Goal: Task Accomplishment & Management: Use online tool/utility

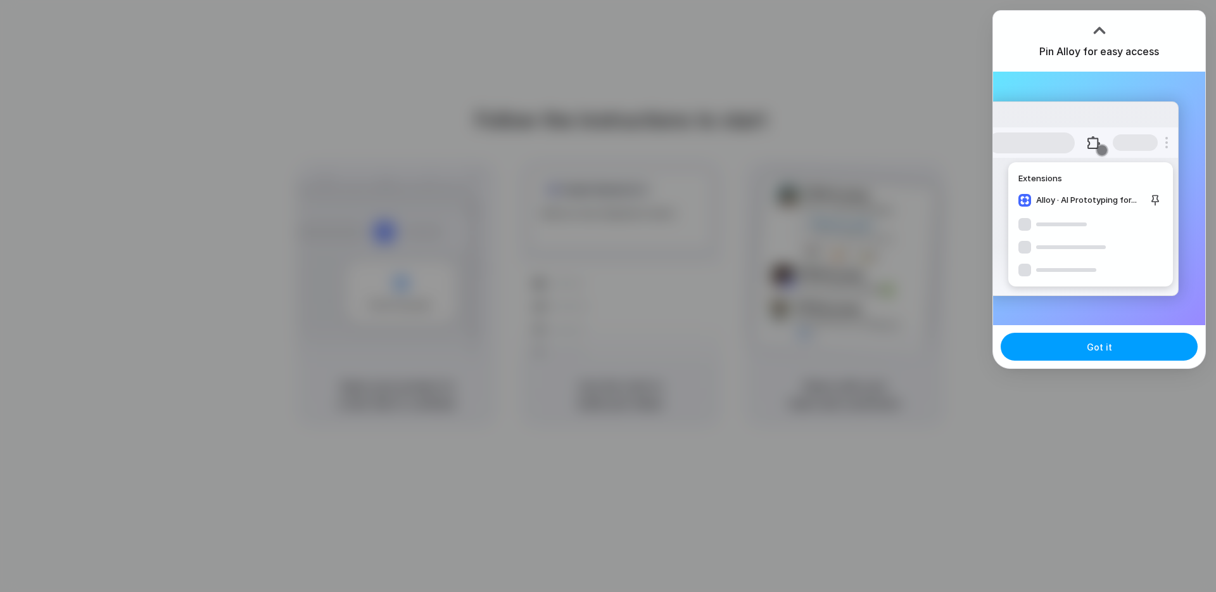
click at [1063, 355] on button "Got it" at bounding box center [1099, 347] width 197 height 28
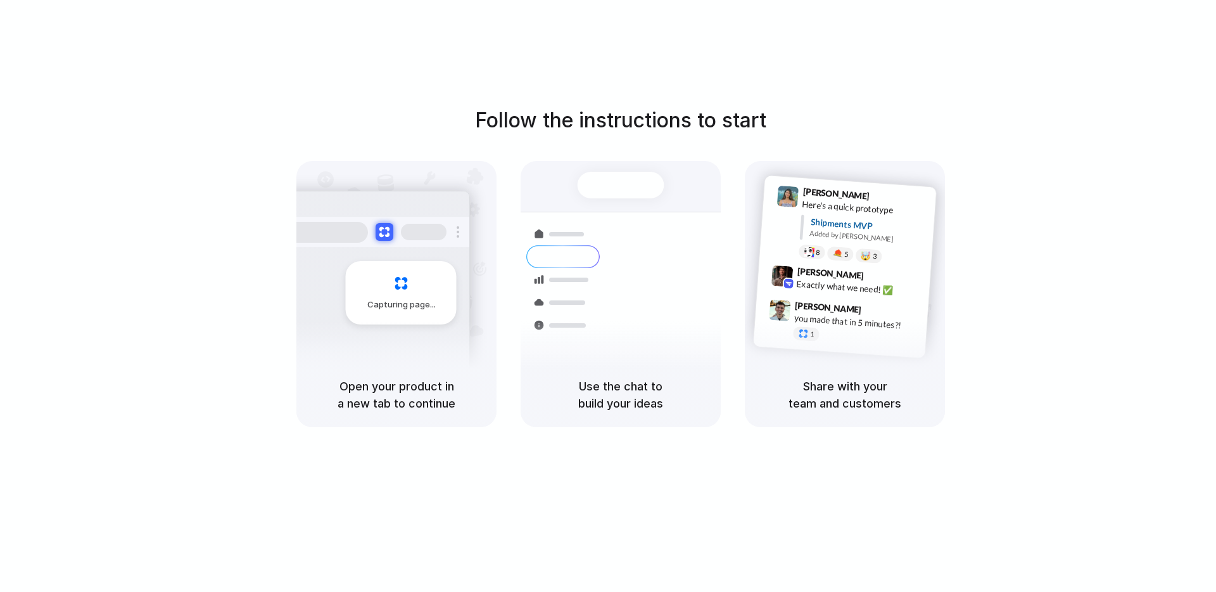
click at [608, 296] on div at bounding box center [608, 296] width 0 height 0
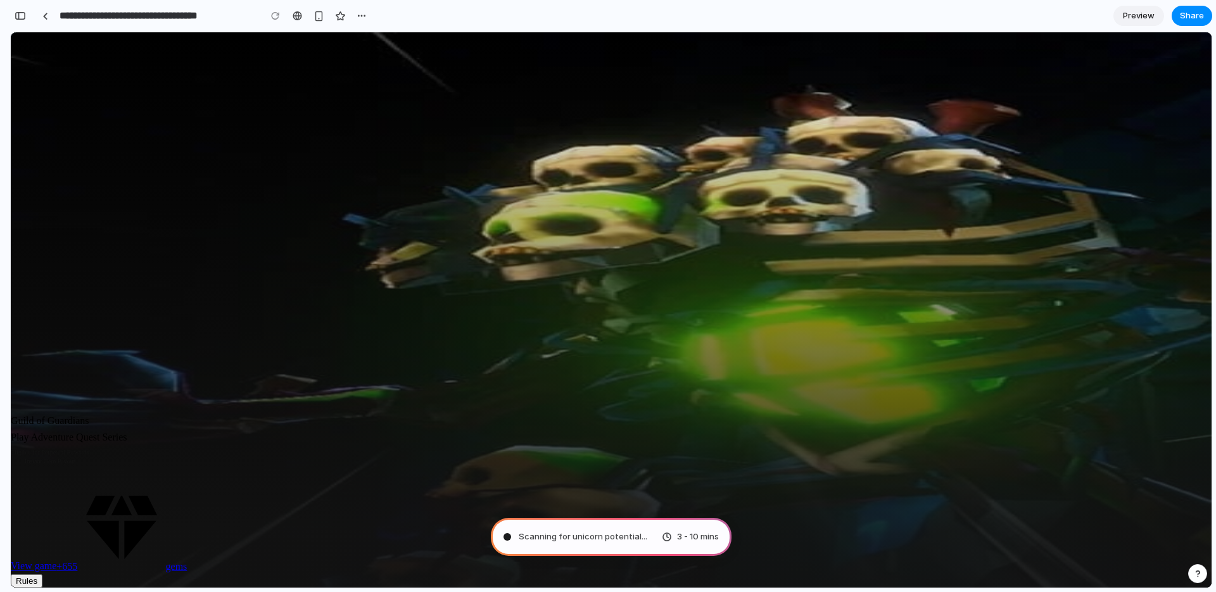
type input "**********"
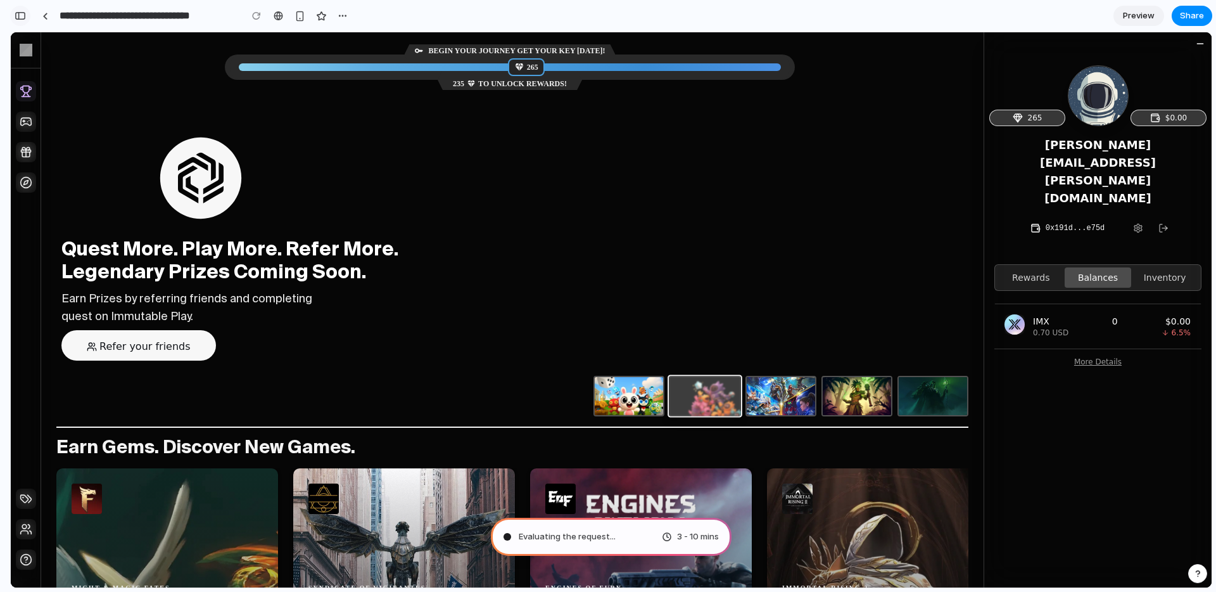
click at [22, 13] on div "button" at bounding box center [20, 15] width 11 height 9
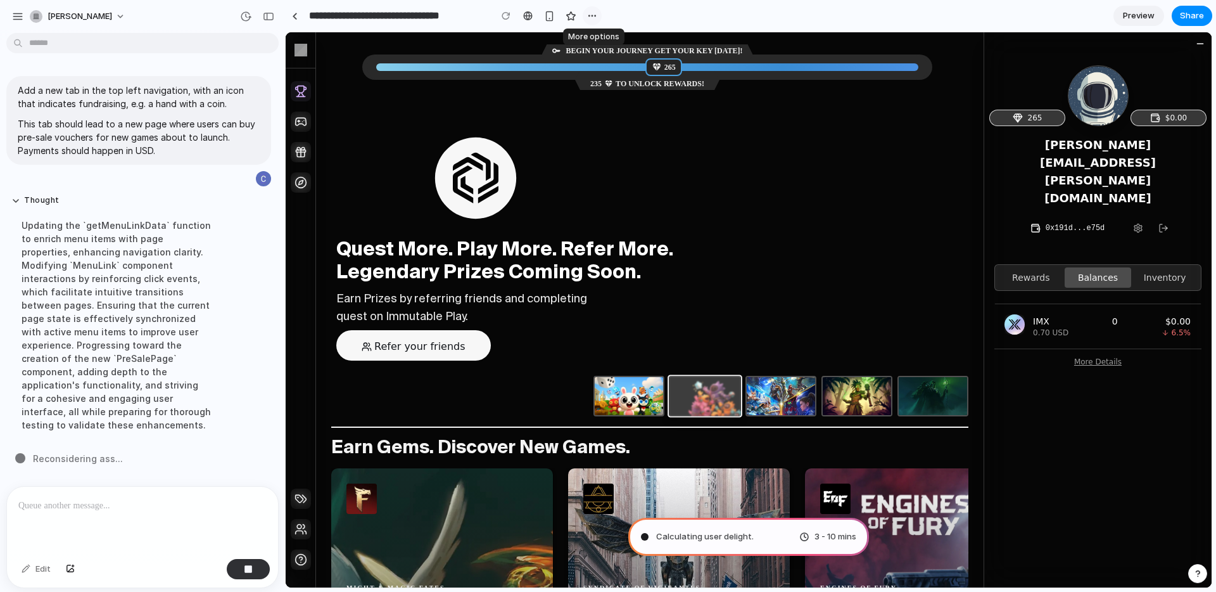
click at [588, 18] on div "button" at bounding box center [592, 16] width 10 height 10
click at [721, 20] on div "Duplicate Delete" at bounding box center [608, 296] width 1216 height 592
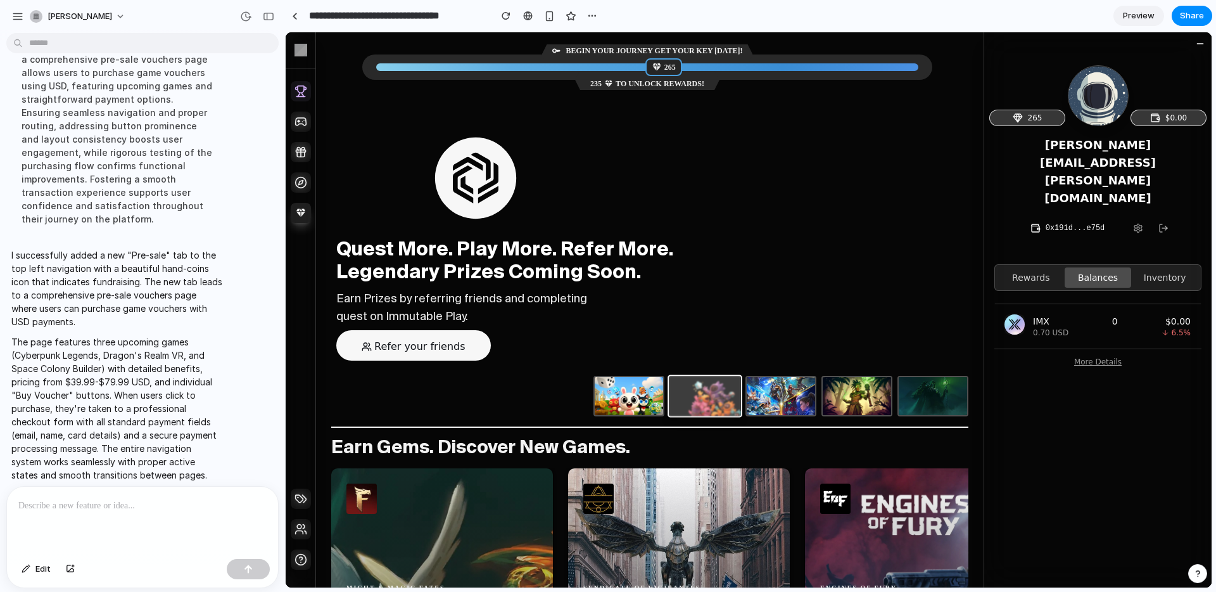
click at [304, 213] on icon at bounding box center [300, 212] width 11 height 11
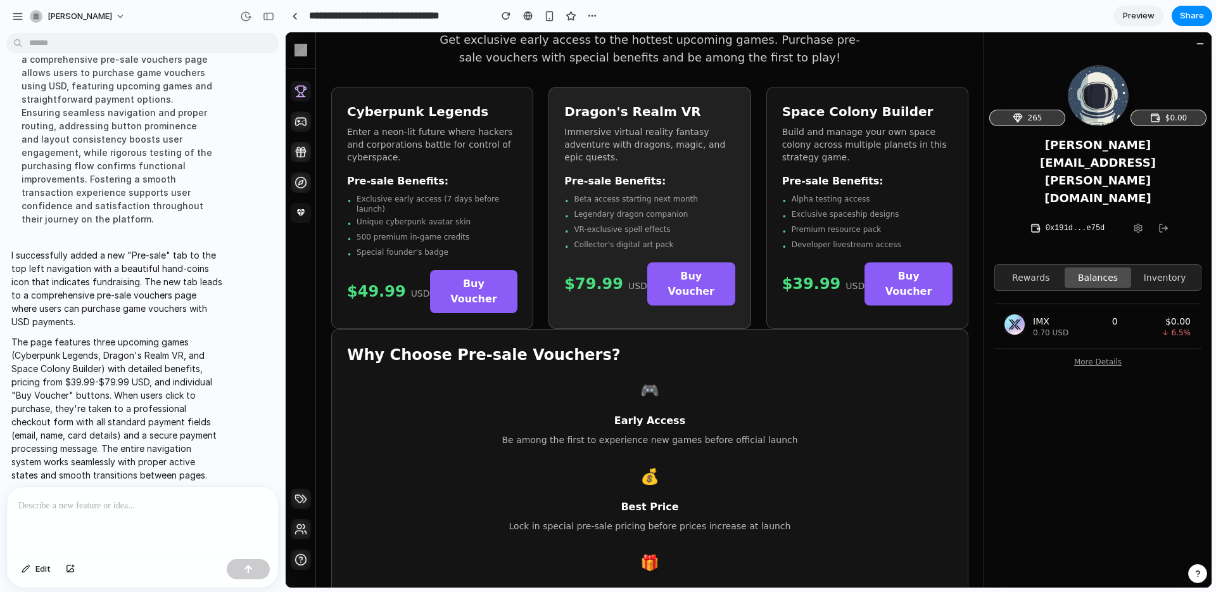
scroll to position [99, 0]
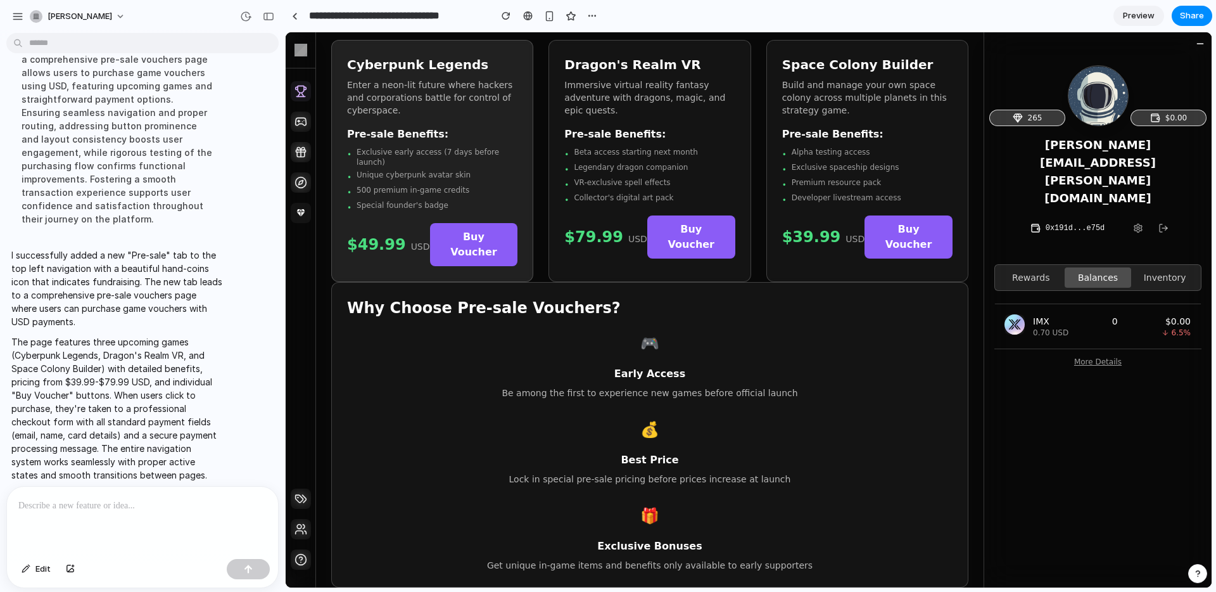
click at [455, 234] on button "Buy Voucher" at bounding box center [474, 244] width 88 height 43
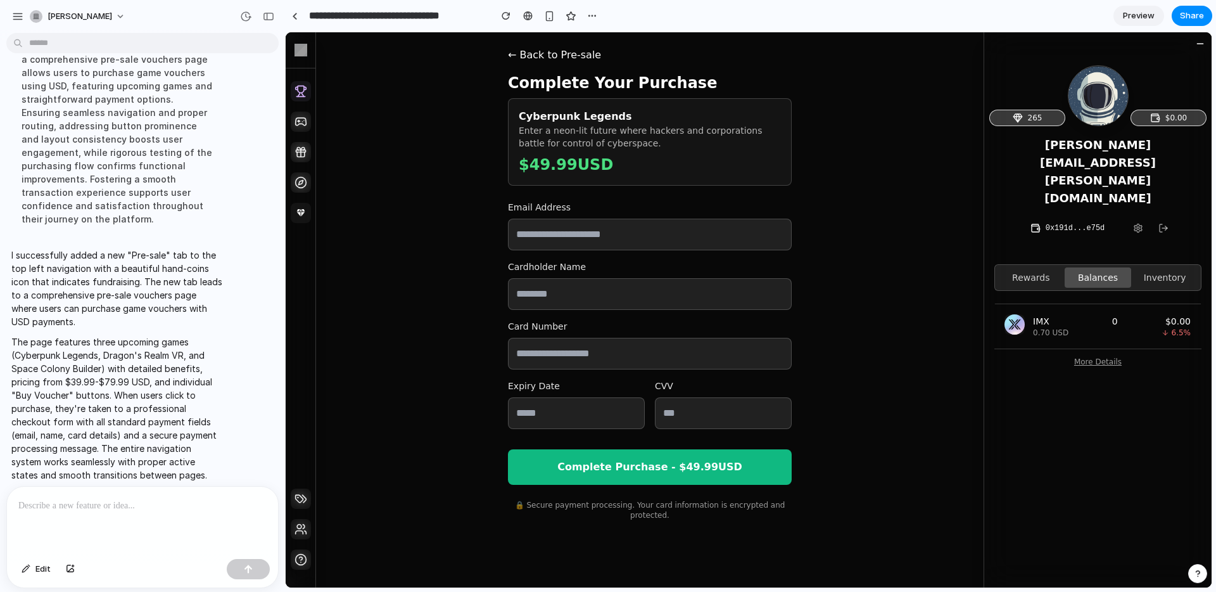
click at [562, 56] on button "← Back to Pre-sale" at bounding box center [554, 55] width 93 height 15
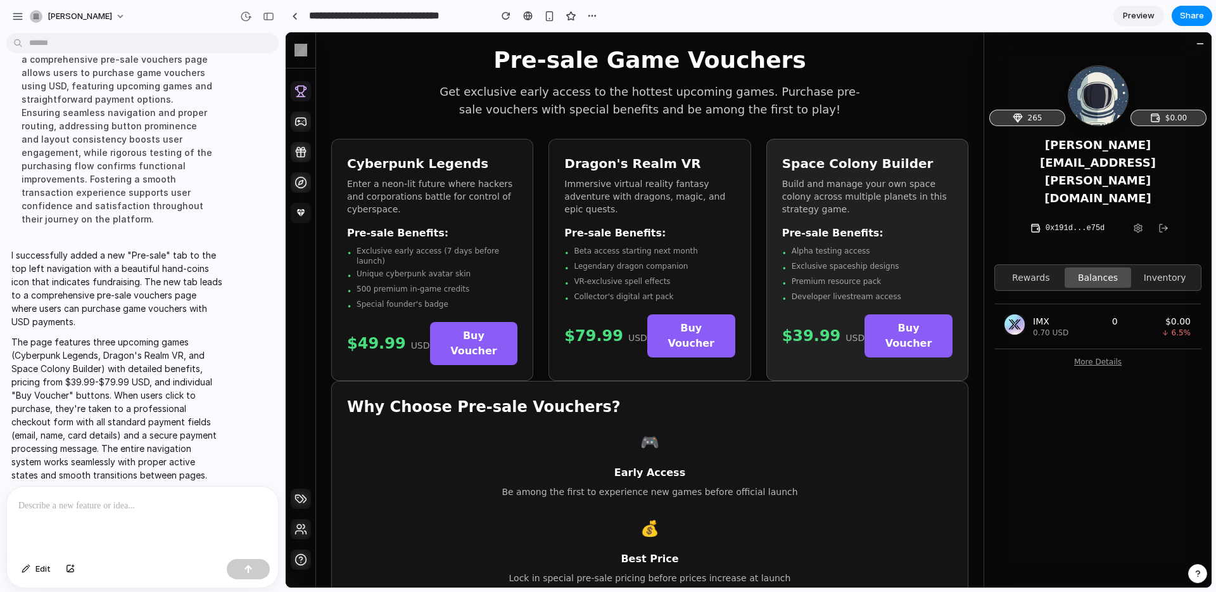
click at [931, 337] on button "Buy Voucher" at bounding box center [909, 335] width 88 height 43
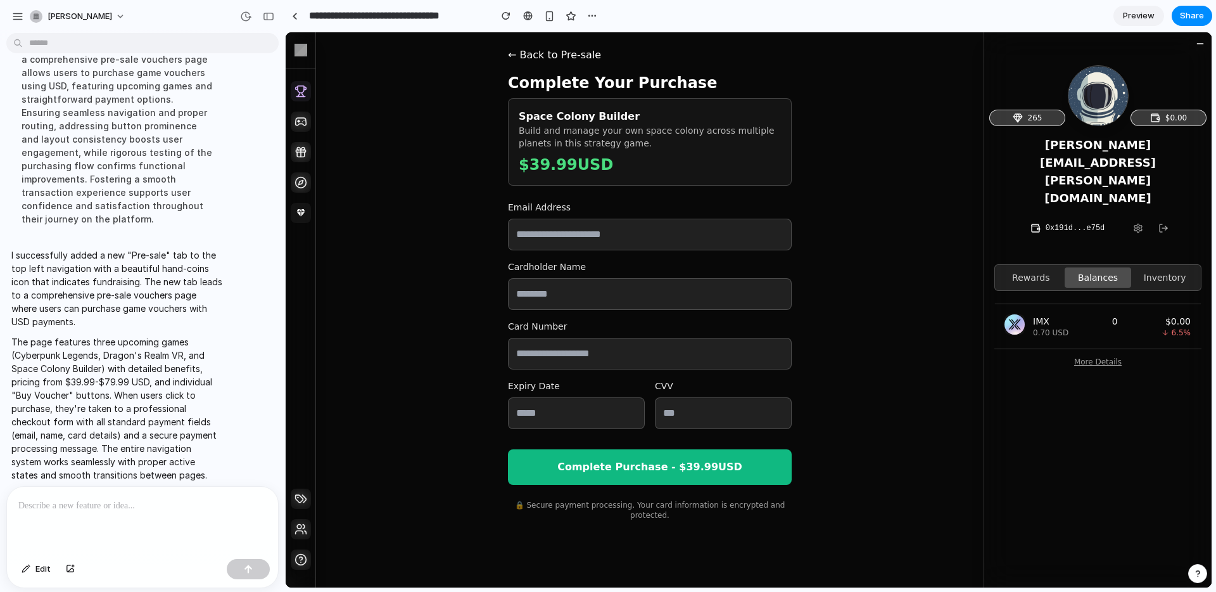
click at [562, 54] on button "← Back to Pre-sale" at bounding box center [554, 55] width 93 height 15
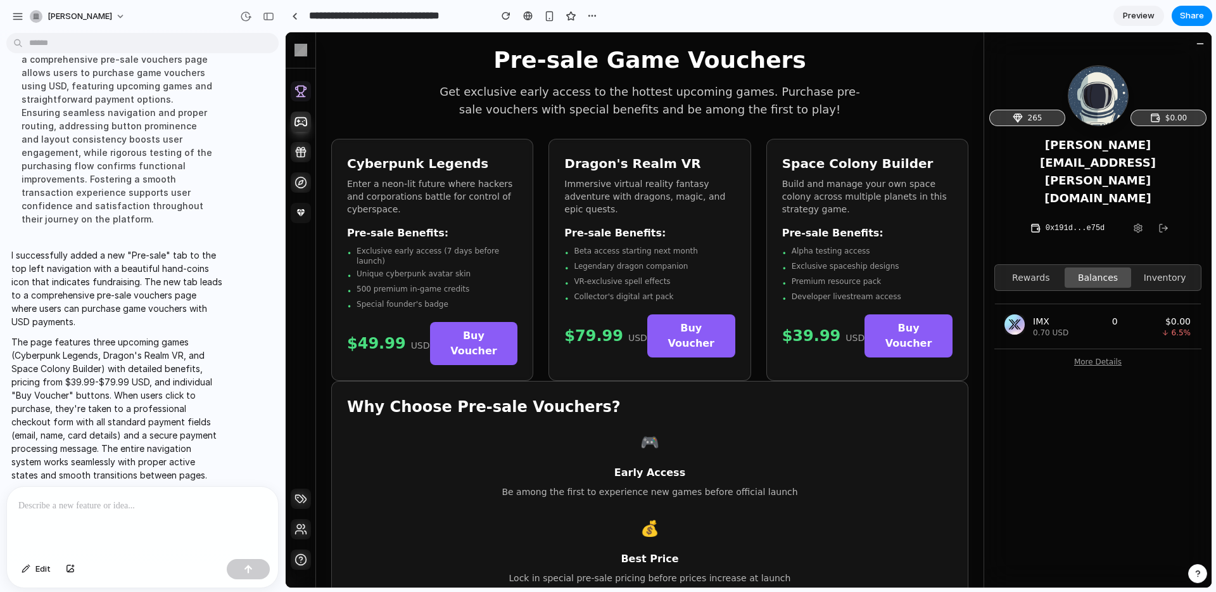
click at [300, 118] on icon at bounding box center [301, 121] width 14 height 16
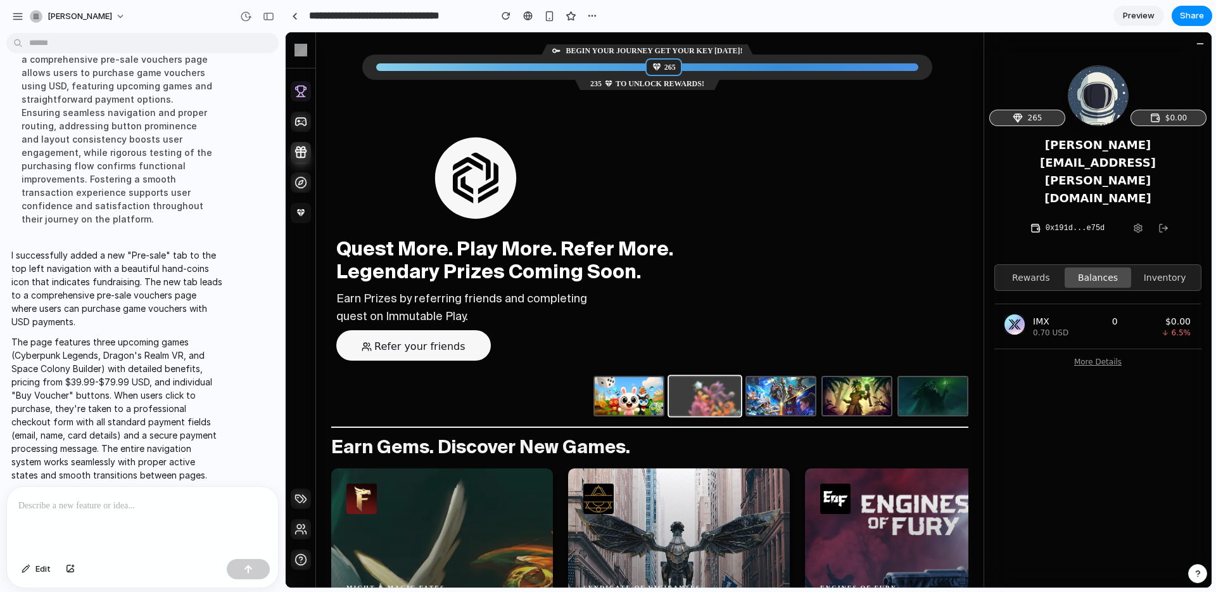
click at [302, 154] on icon at bounding box center [301, 152] width 14 height 16
click at [302, 153] on icon at bounding box center [301, 152] width 14 height 16
click at [298, 185] on icon at bounding box center [301, 182] width 14 height 16
click at [298, 185] on icon at bounding box center [300, 182] width 5 height 5
click at [302, 216] on icon at bounding box center [300, 212] width 11 height 11
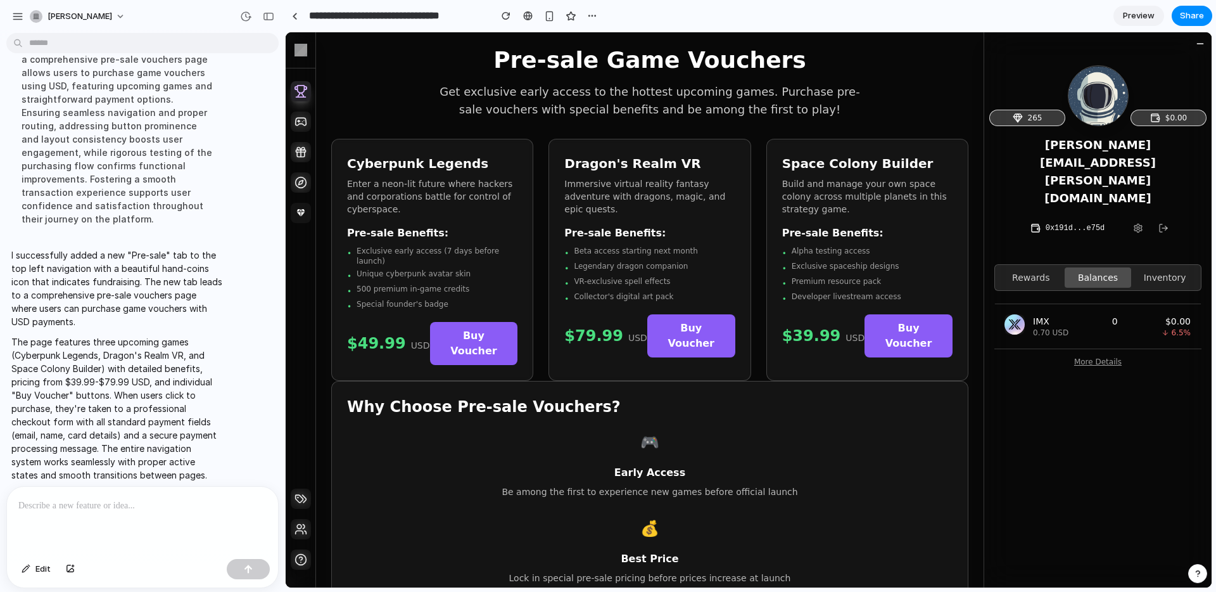
click at [298, 91] on icon at bounding box center [301, 91] width 14 height 16
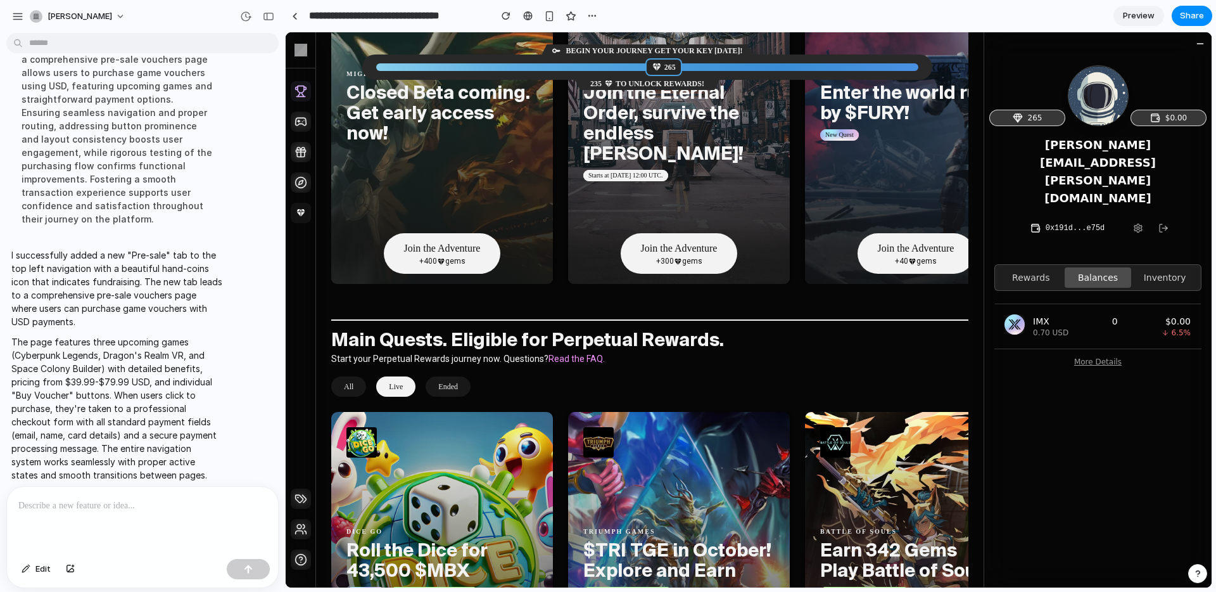
scroll to position [418, 0]
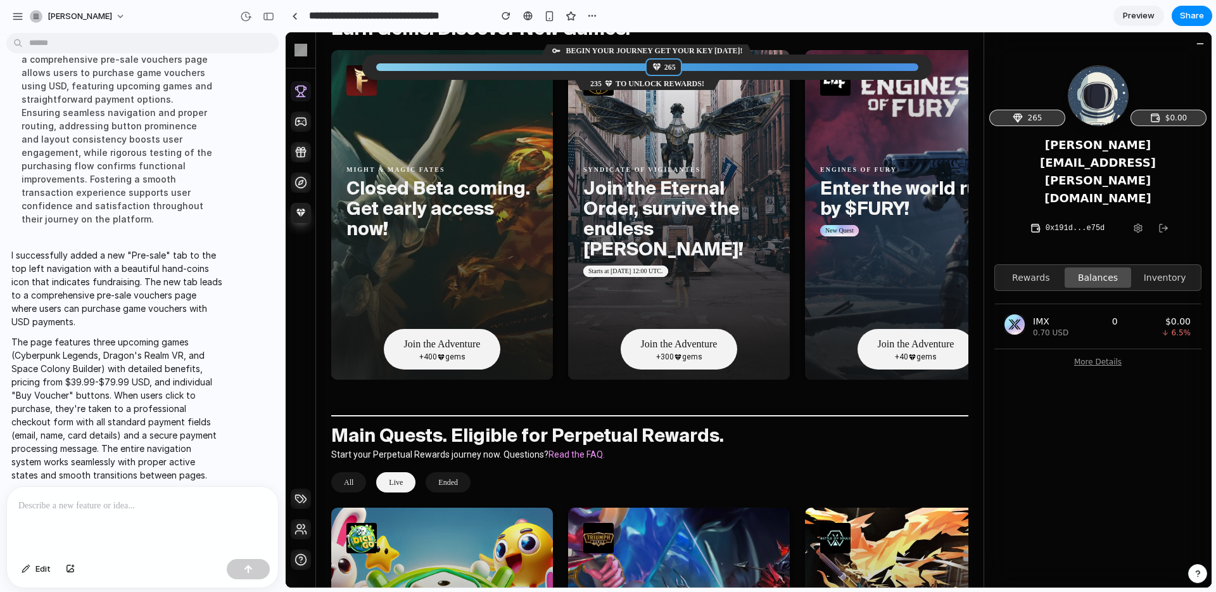
click at [296, 205] on link "Pre-sale" at bounding box center [301, 213] width 20 height 20
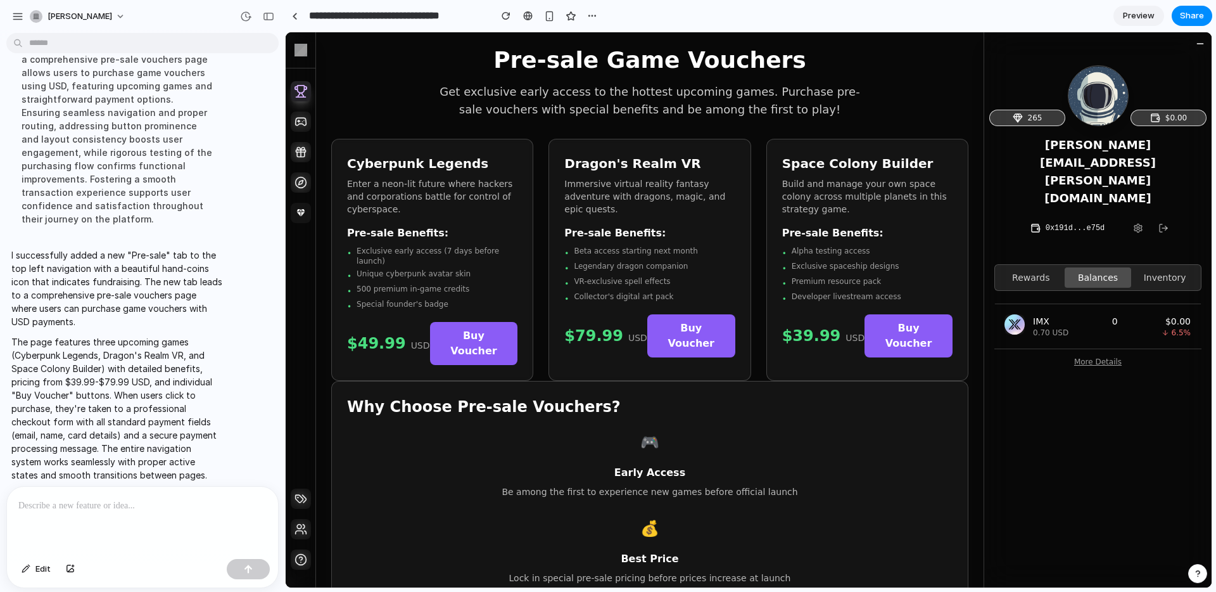
click at [296, 87] on icon at bounding box center [301, 91] width 14 height 16
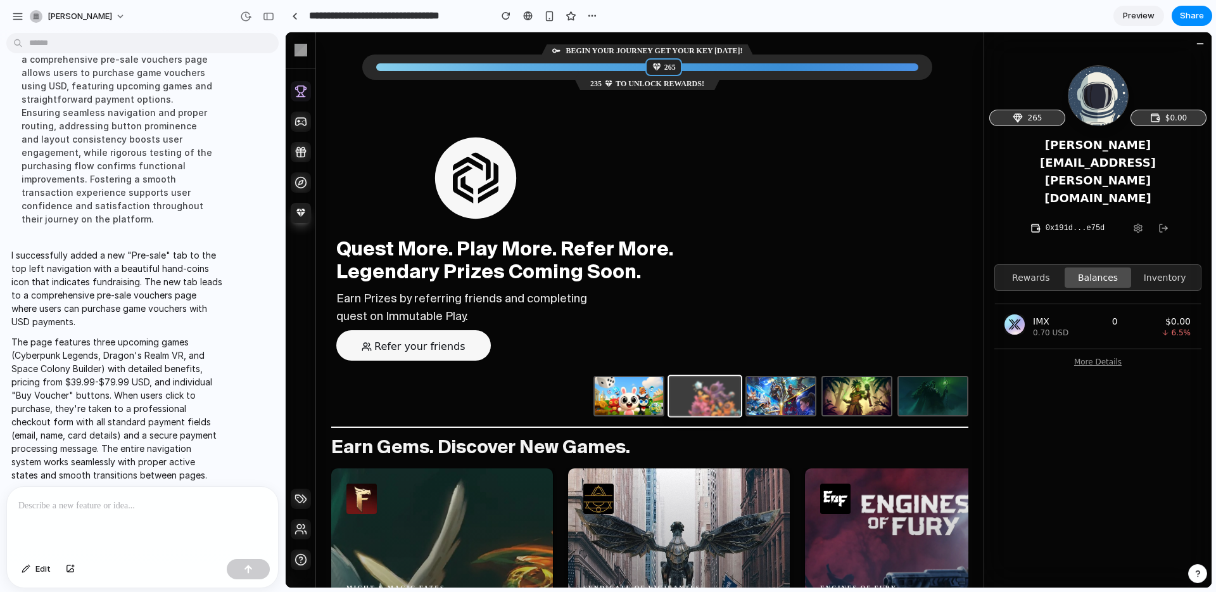
click at [302, 216] on icon at bounding box center [300, 212] width 11 height 11
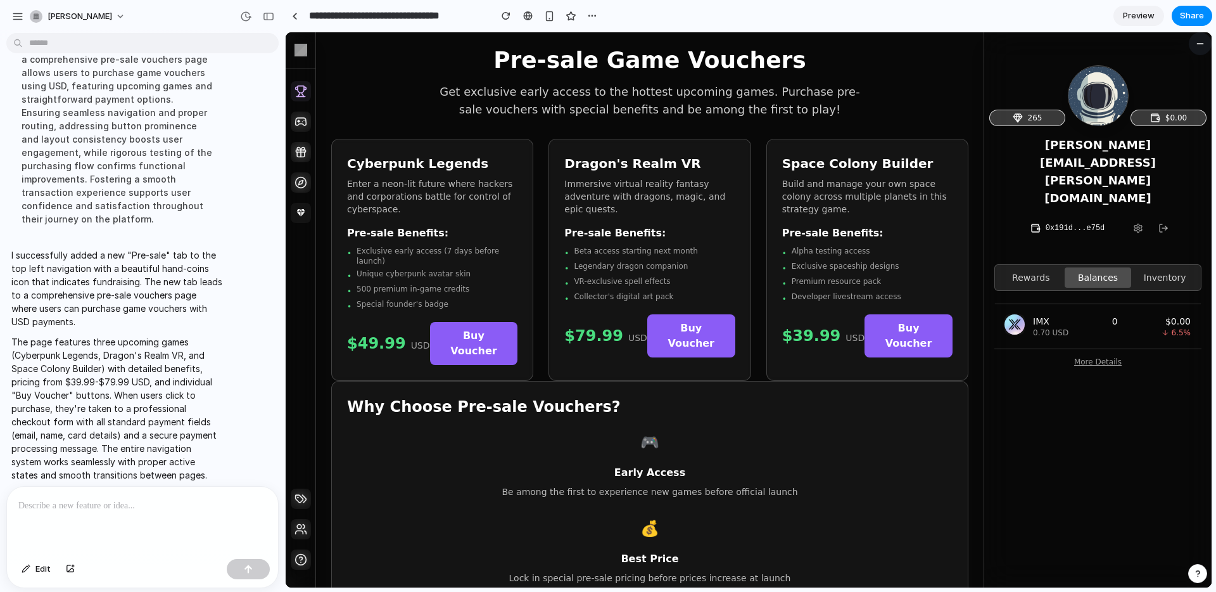
click at [1201, 40] on icon at bounding box center [1200, 44] width 10 height 10
click at [1198, 44] on icon at bounding box center [1200, 44] width 6 height 0
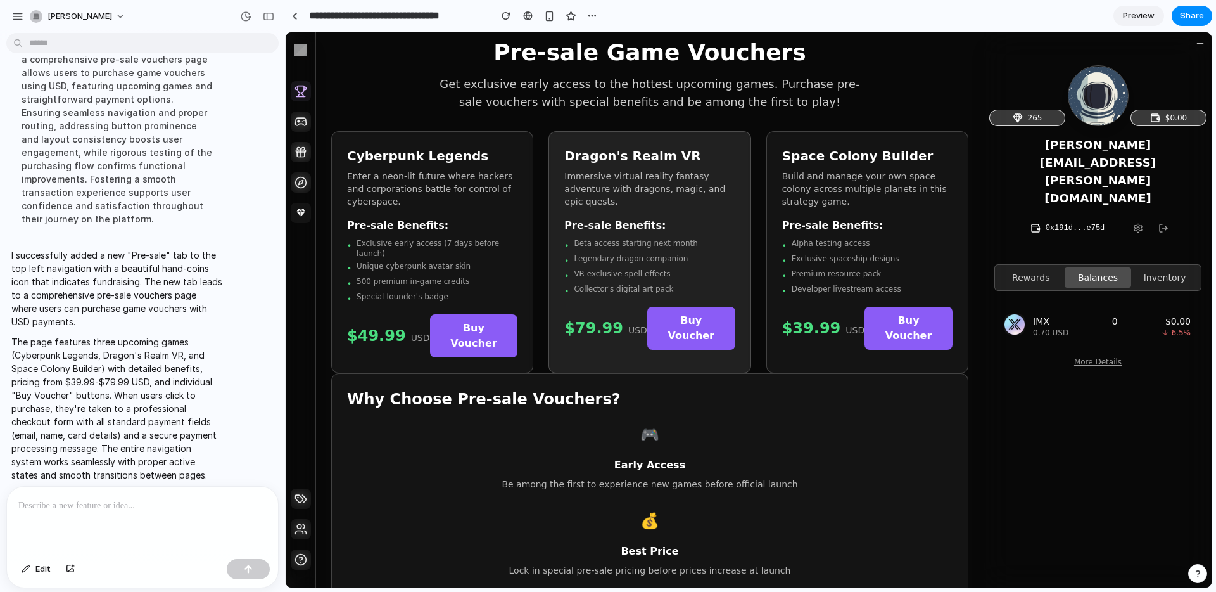
scroll to position [0, 0]
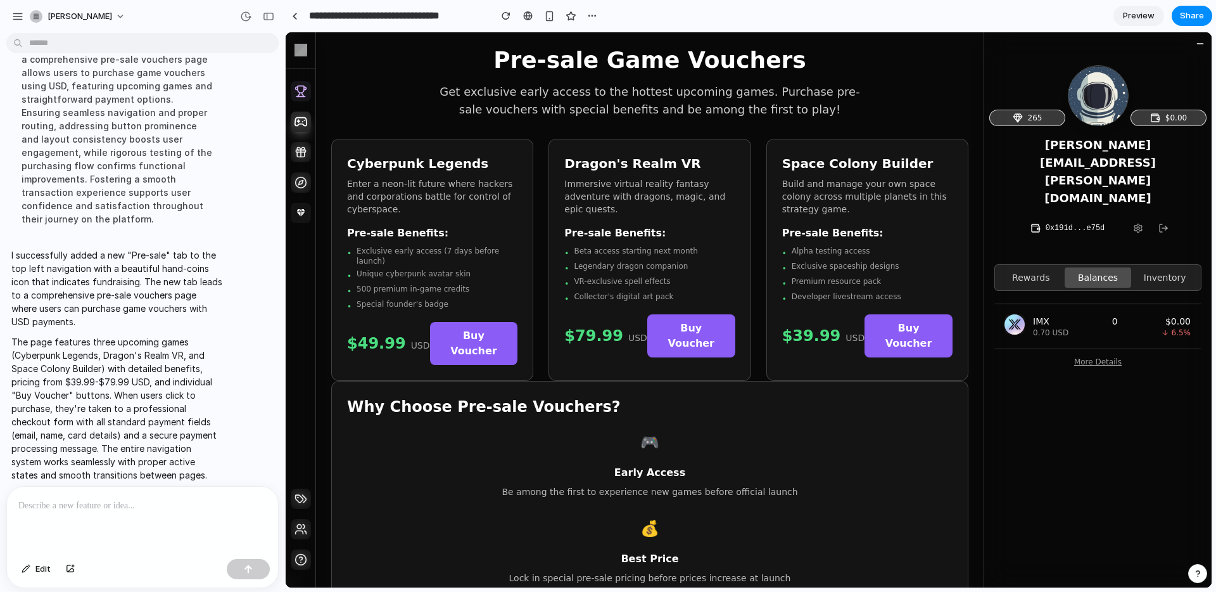
click at [301, 120] on icon at bounding box center [301, 121] width 14 height 16
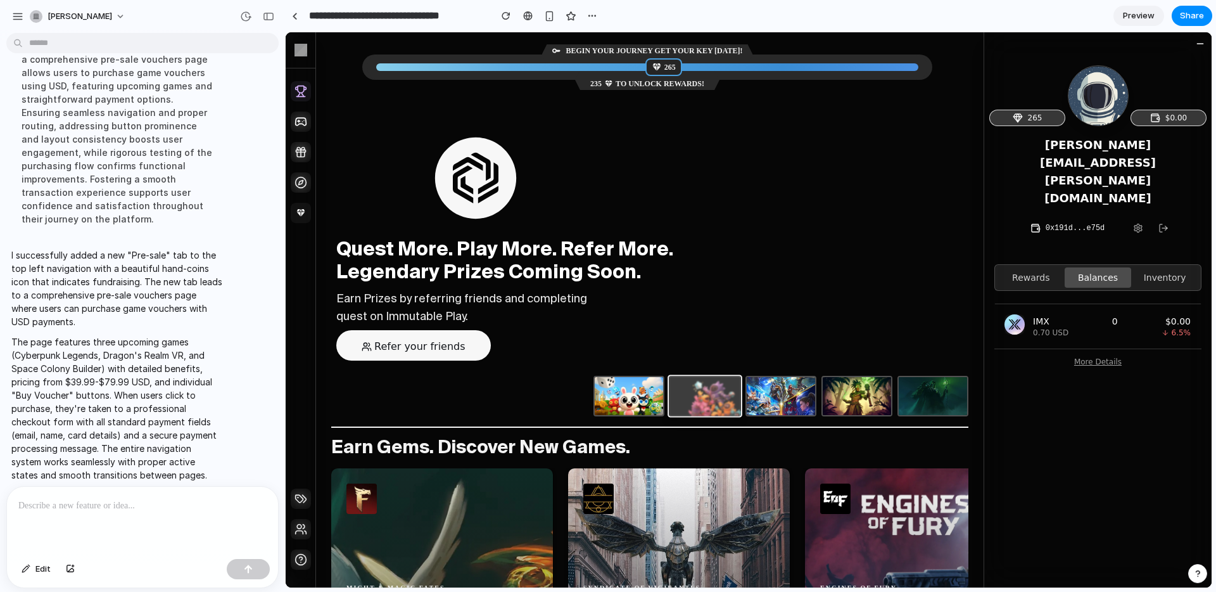
scroll to position [644, 0]
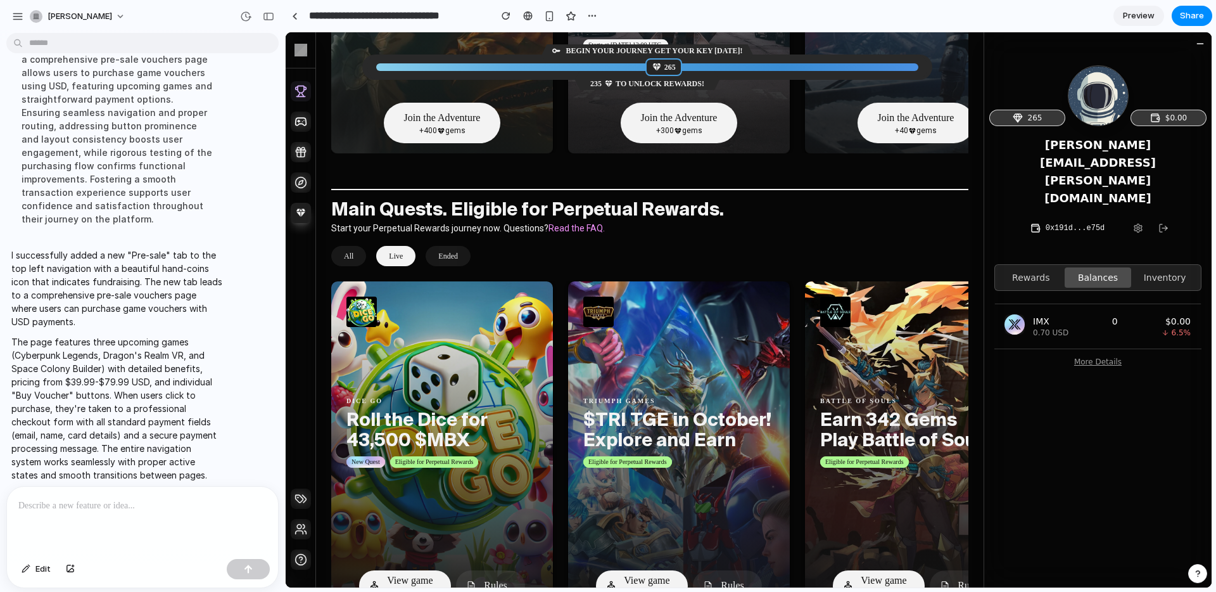
click at [303, 215] on icon at bounding box center [300, 212] width 11 height 11
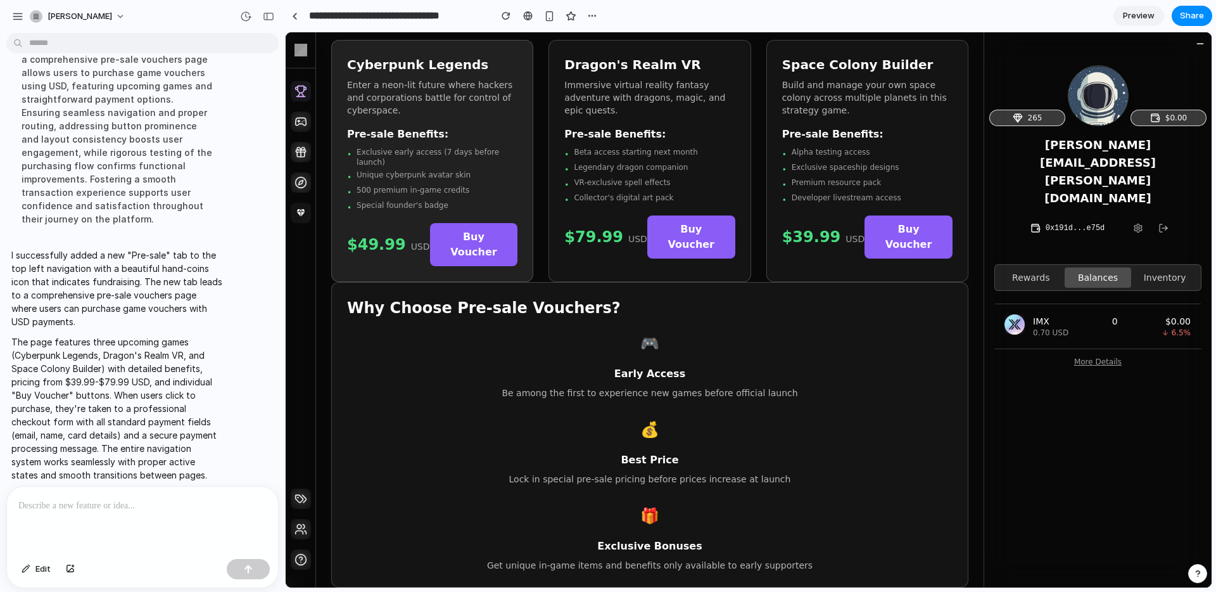
scroll to position [0, 0]
